Goal: Task Accomplishment & Management: Use online tool/utility

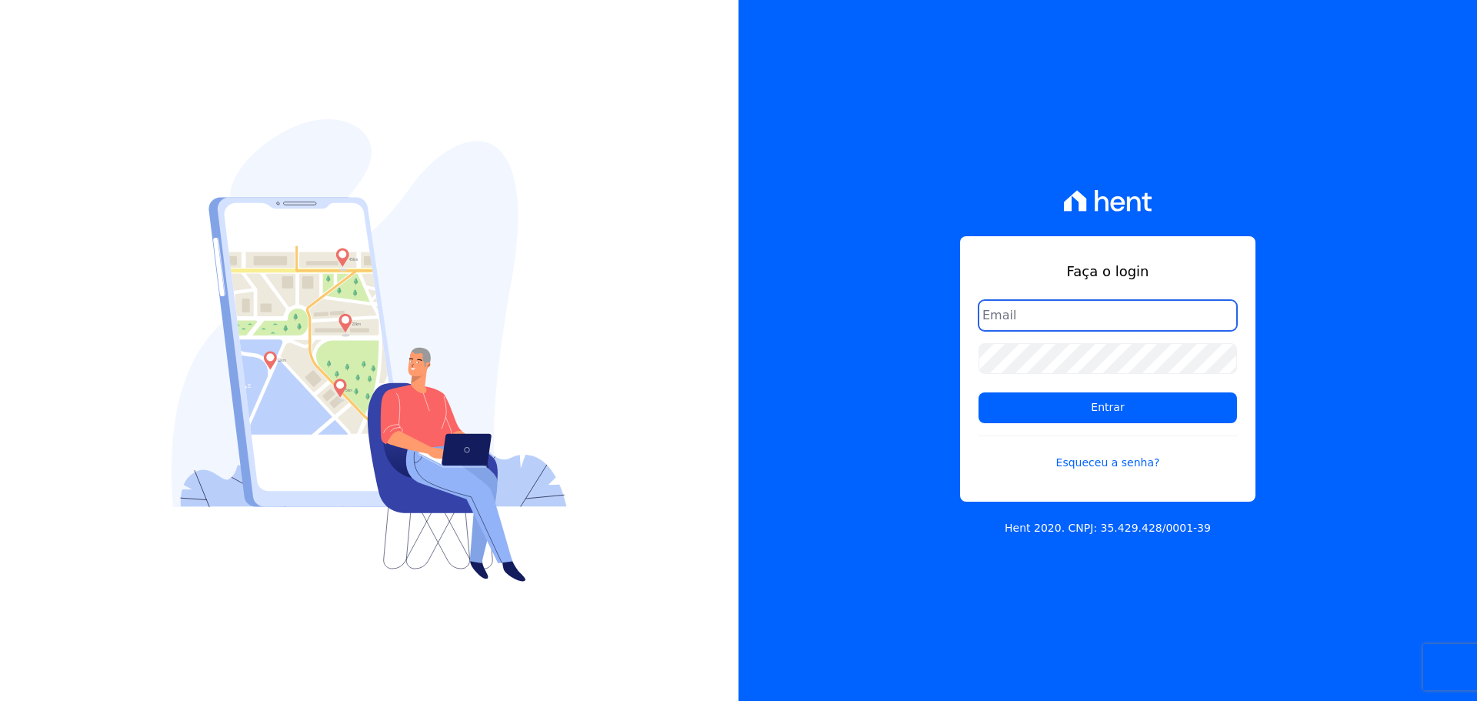
click at [1011, 318] on input "email" at bounding box center [1107, 315] width 258 height 31
type input "[PERSON_NAME][EMAIL_ADDRESS][DOMAIN_NAME]"
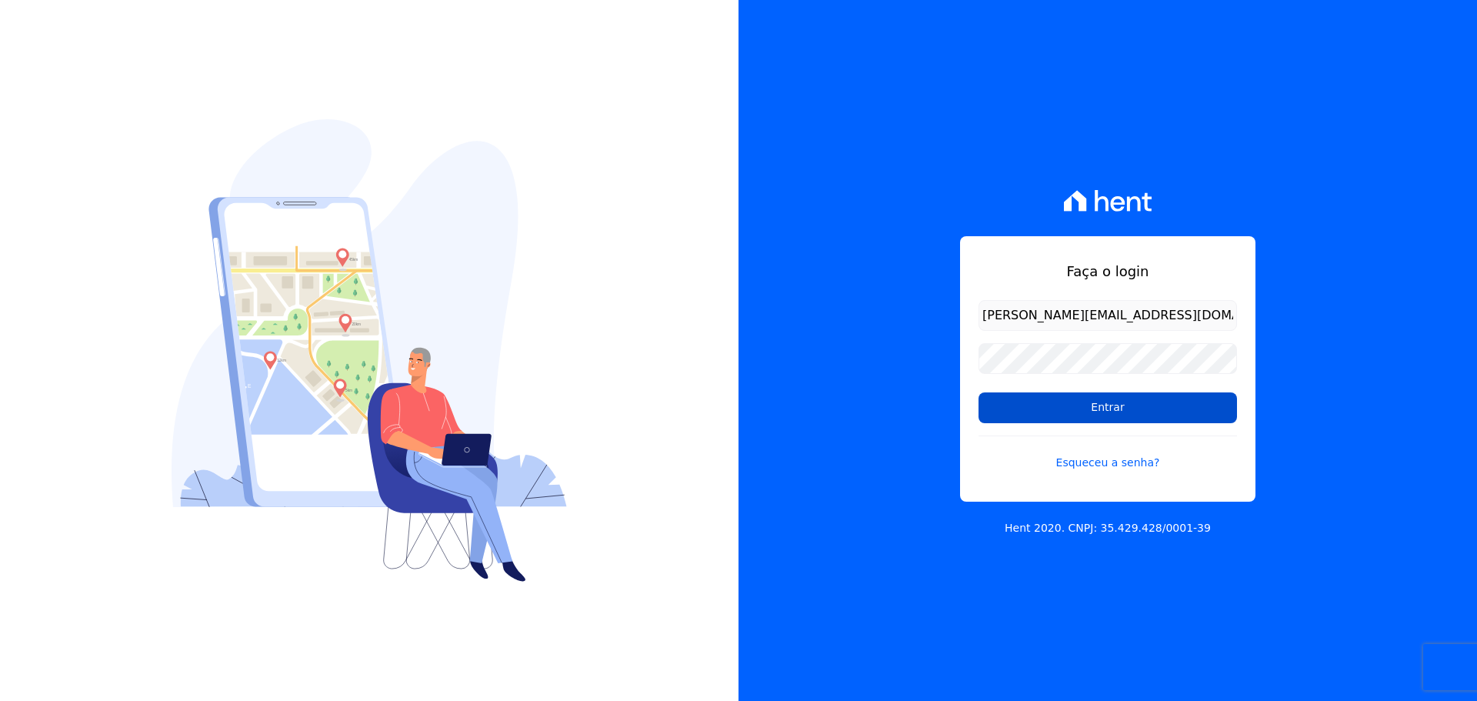
click at [1050, 404] on input "Entrar" at bounding box center [1107, 407] width 258 height 31
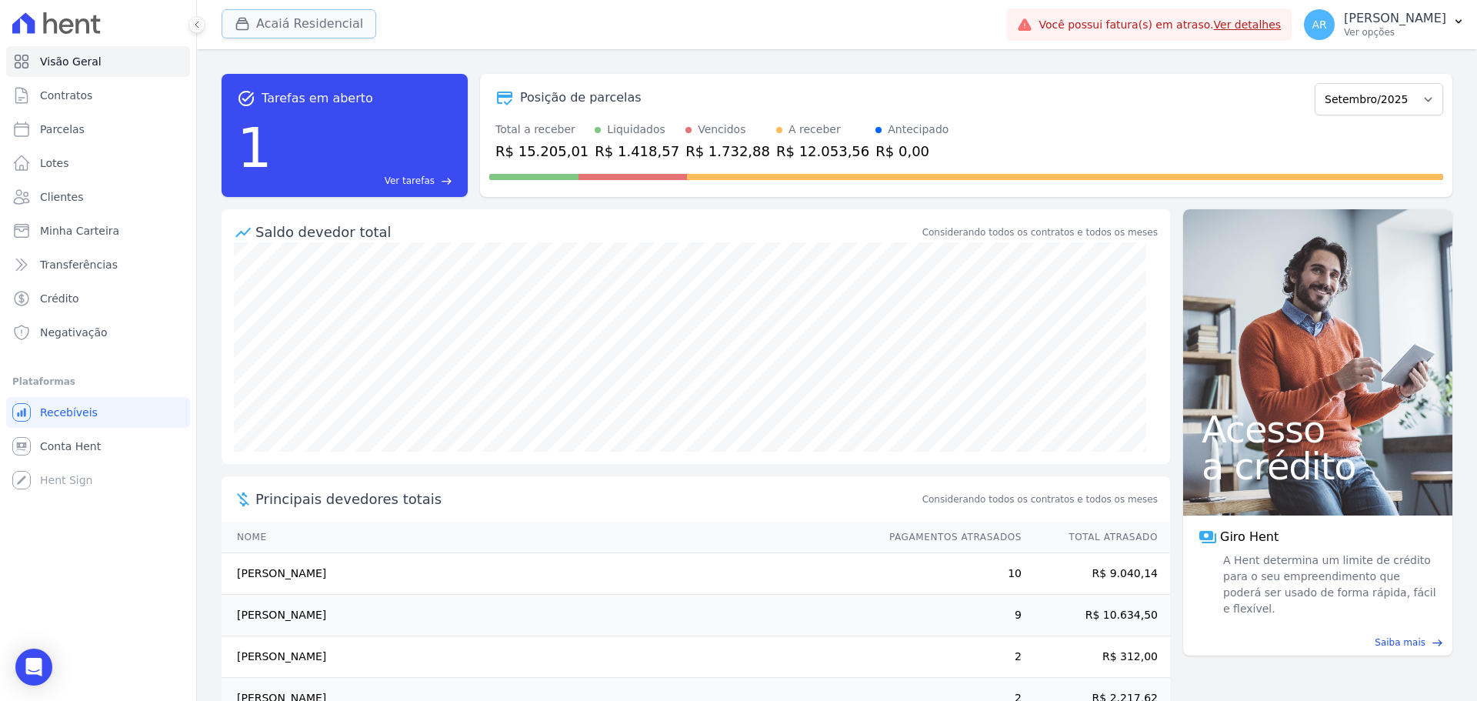
click at [279, 18] on button "Acaiá Residencial" at bounding box center [299, 23] width 155 height 29
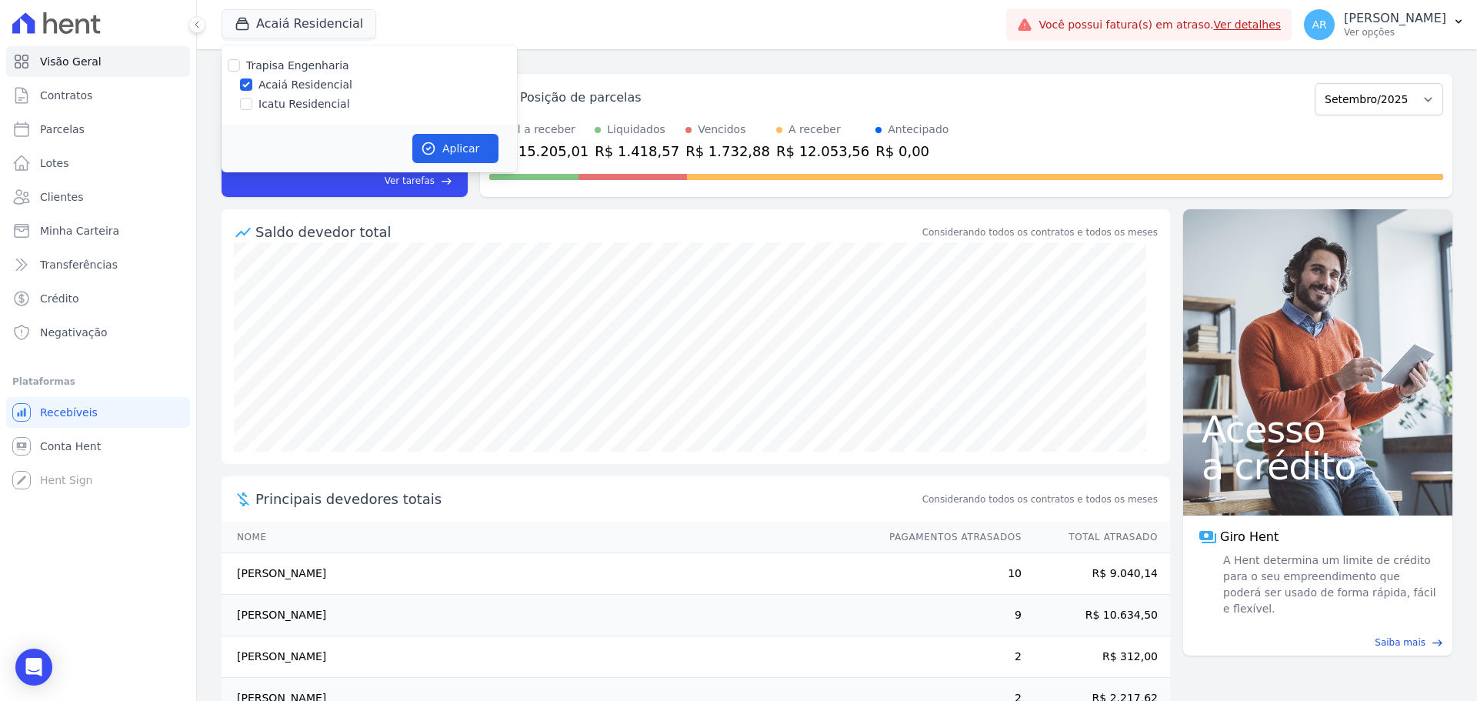
click at [262, 98] on label "Icatu Residencial" at bounding box center [304, 104] width 92 height 16
click at [252, 98] on input "Icatu Residencial" at bounding box center [246, 104] width 12 height 12
checkbox input "true"
click at [428, 144] on icon "button" at bounding box center [428, 148] width 15 height 15
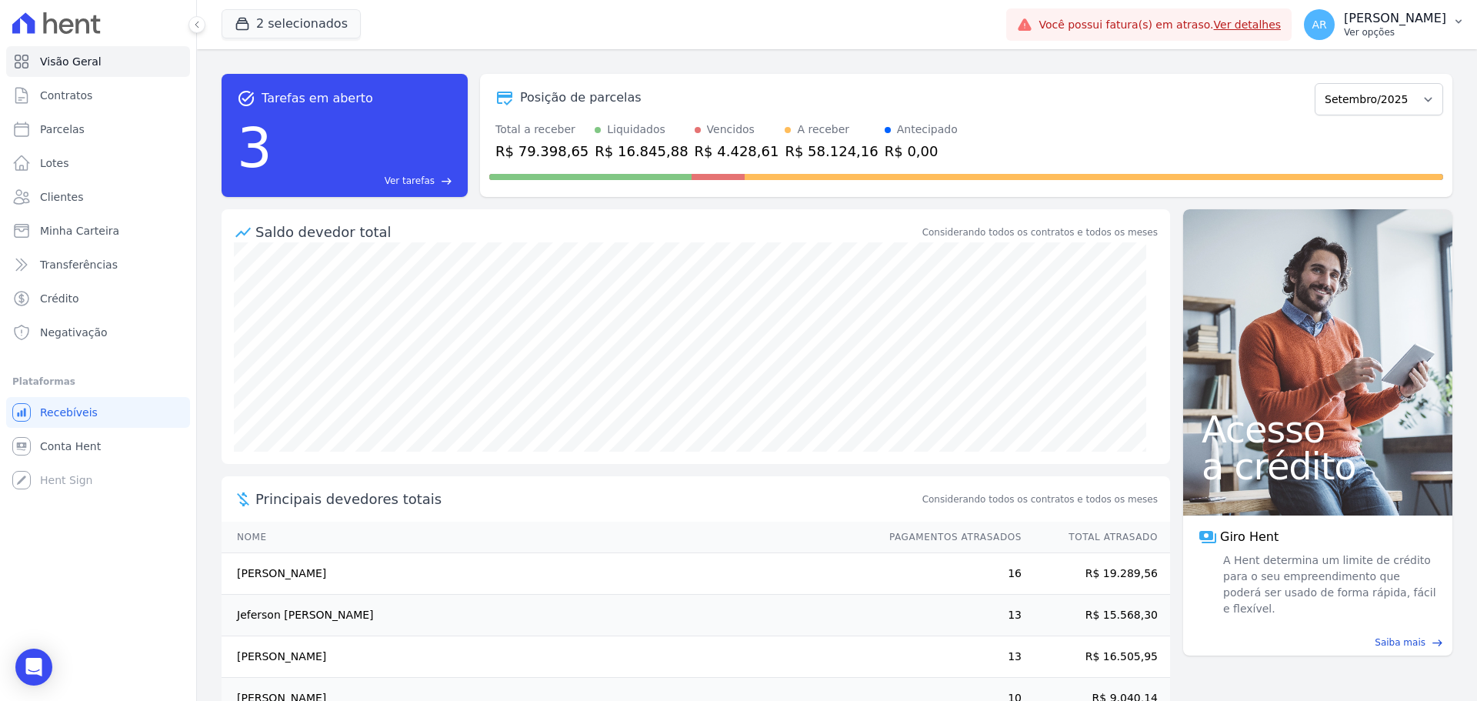
click at [1396, 23] on p "Alexandre Rodrigues" at bounding box center [1395, 18] width 102 height 15
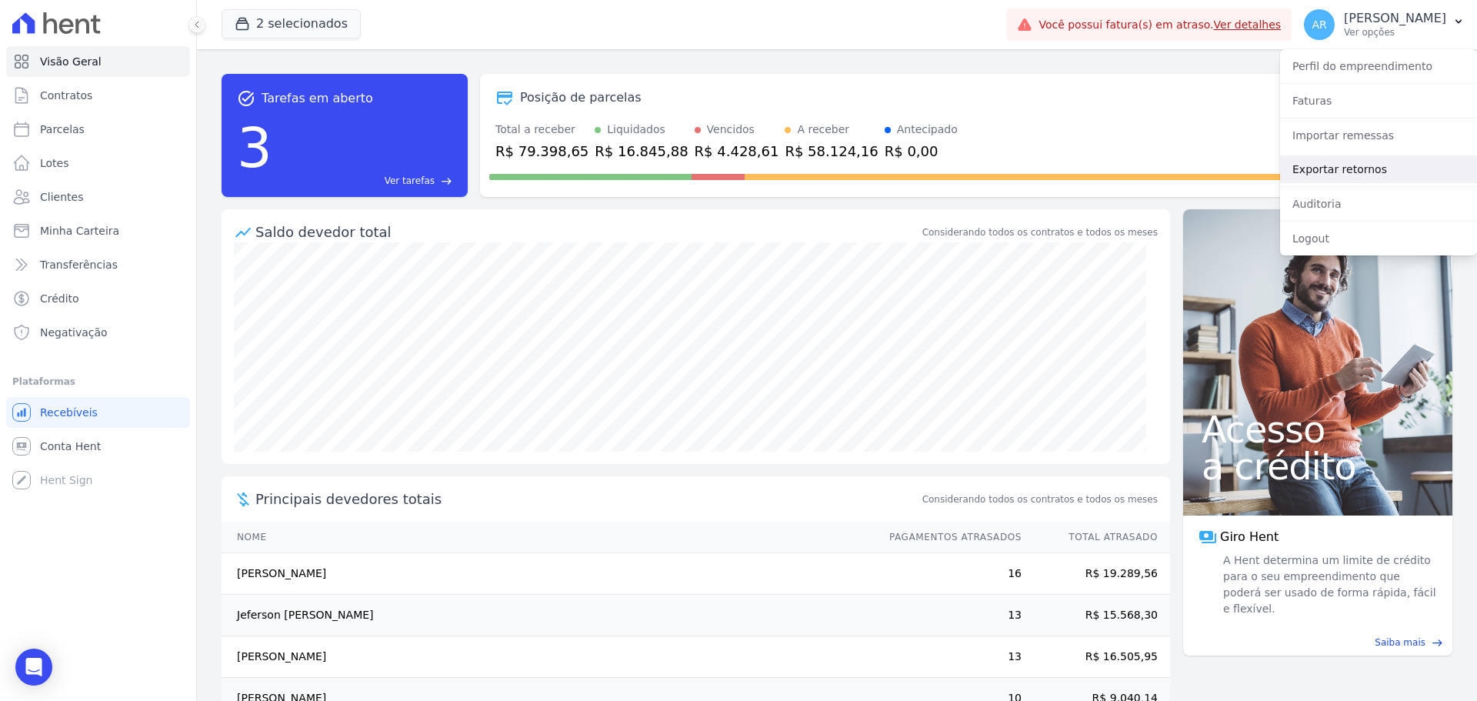
click at [1325, 168] on link "Exportar retornos" at bounding box center [1378, 169] width 197 height 28
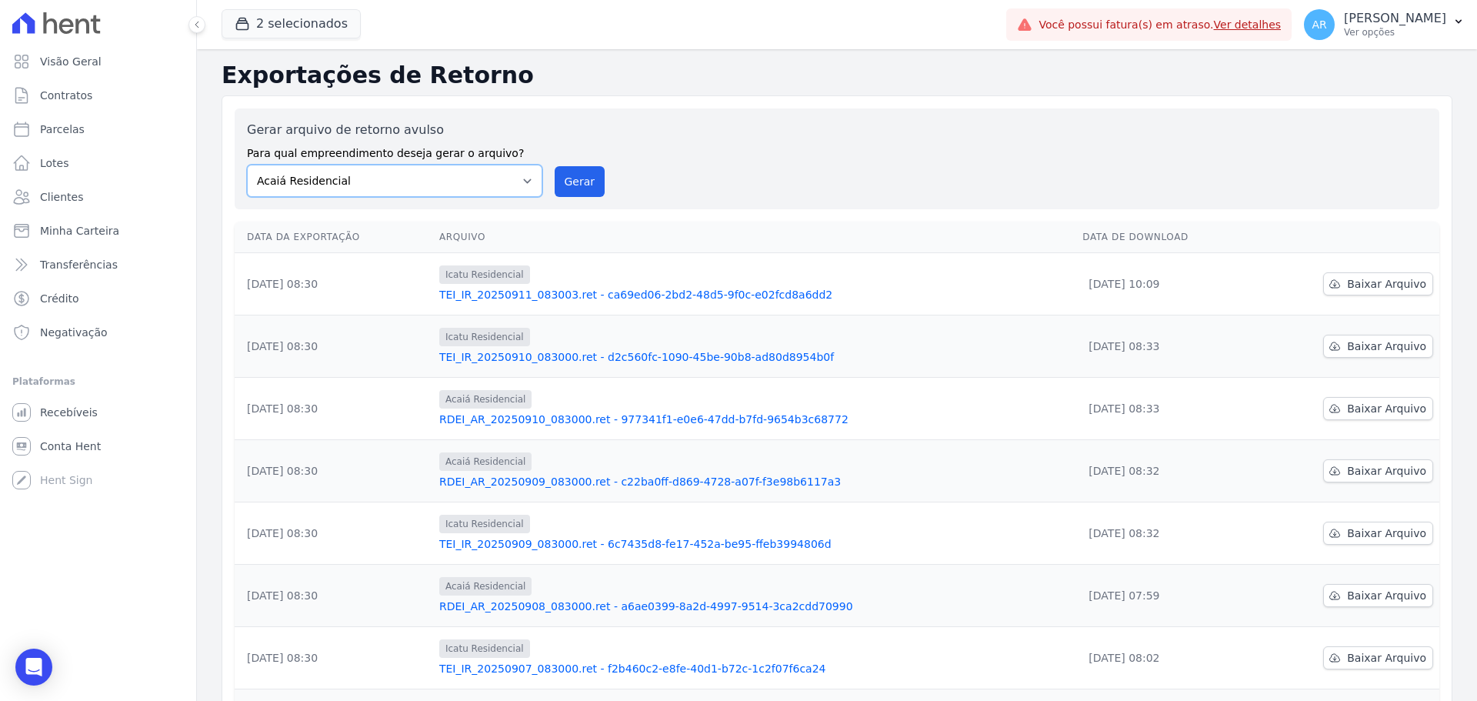
click at [412, 192] on select "Acaiá Residencial Icatu Residencial" at bounding box center [394, 181] width 295 height 32
click at [391, 189] on select "Acaiá Residencial Icatu Residencial" at bounding box center [394, 181] width 295 height 32
click at [358, 182] on select "Acaiá Residencial Icatu Residencial" at bounding box center [394, 181] width 295 height 32
select select "8ec0072b-84f6-4b0b-83f7-c4a4d9c8ff07"
click at [247, 165] on select "Acaiá Residencial Icatu Residencial" at bounding box center [394, 181] width 295 height 32
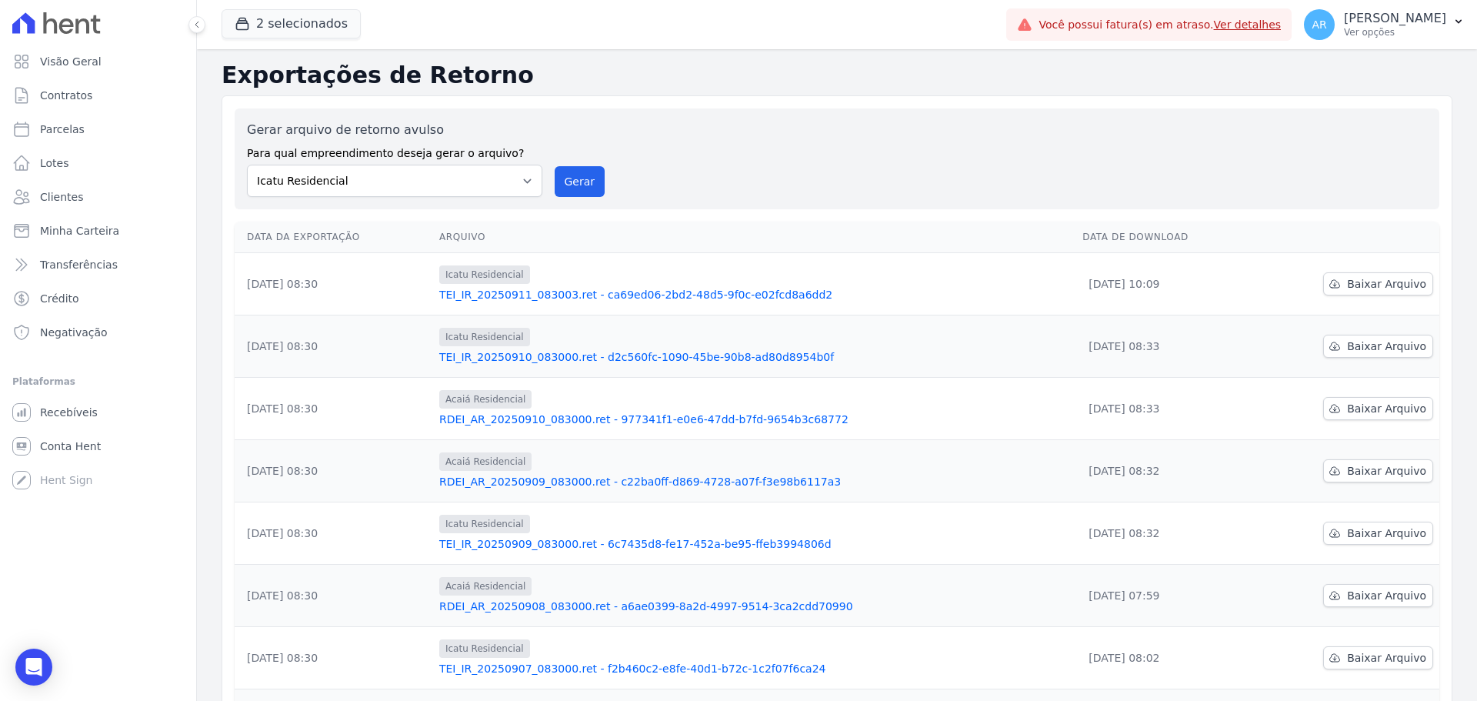
click at [718, 175] on div "Gerar arquivo de retorno avulso Para qual empreendimento deseja gerar o arquivo…" at bounding box center [837, 159] width 1180 height 76
